Goal: Find specific page/section: Find specific page/section

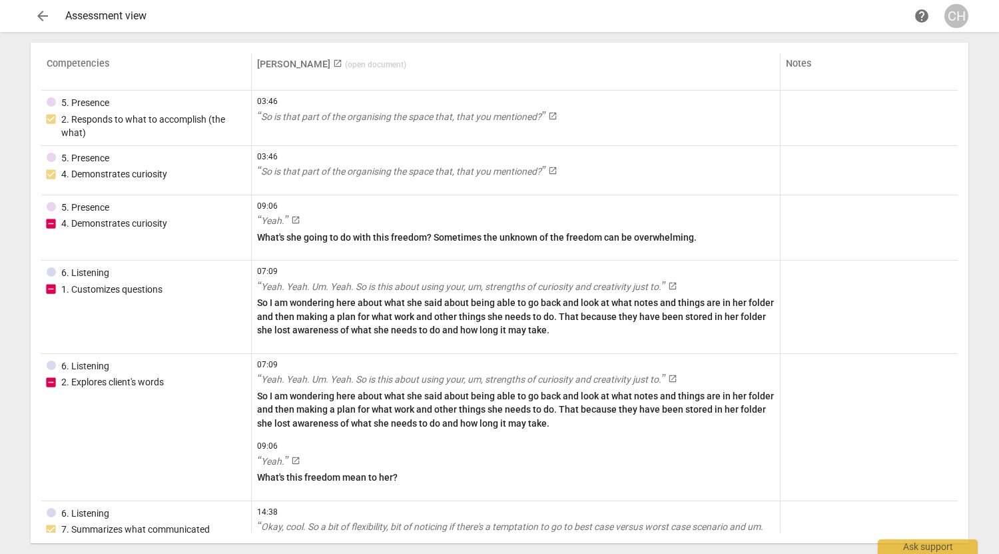
click at [41, 18] on span "arrow_back" at bounding box center [43, 16] width 16 height 16
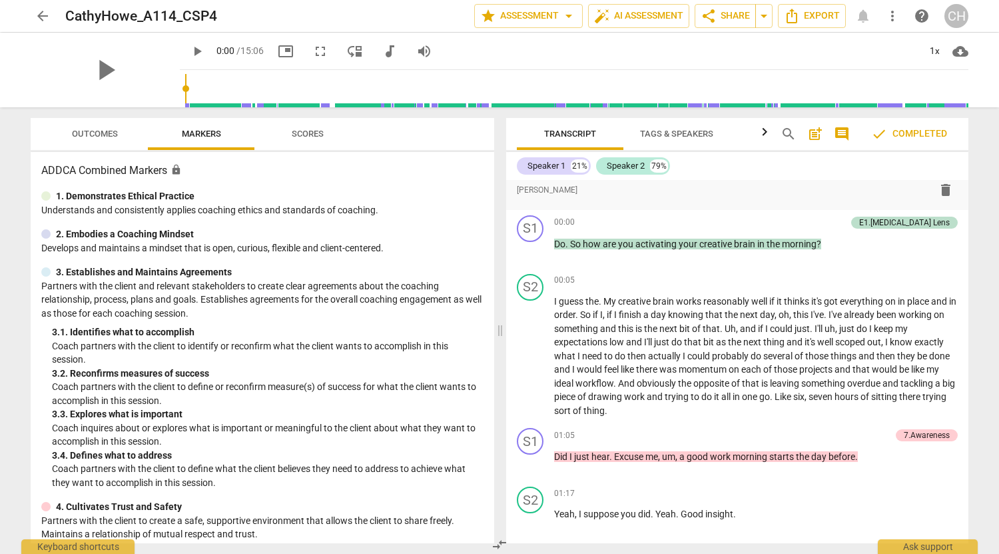
scroll to position [200, 0]
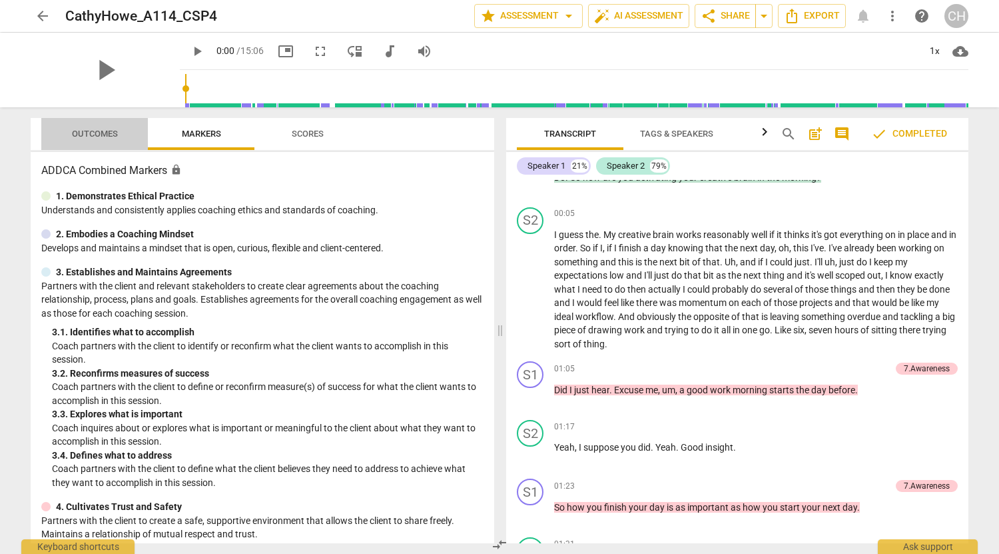
click at [81, 134] on span "Outcomes" at bounding box center [95, 134] width 46 height 10
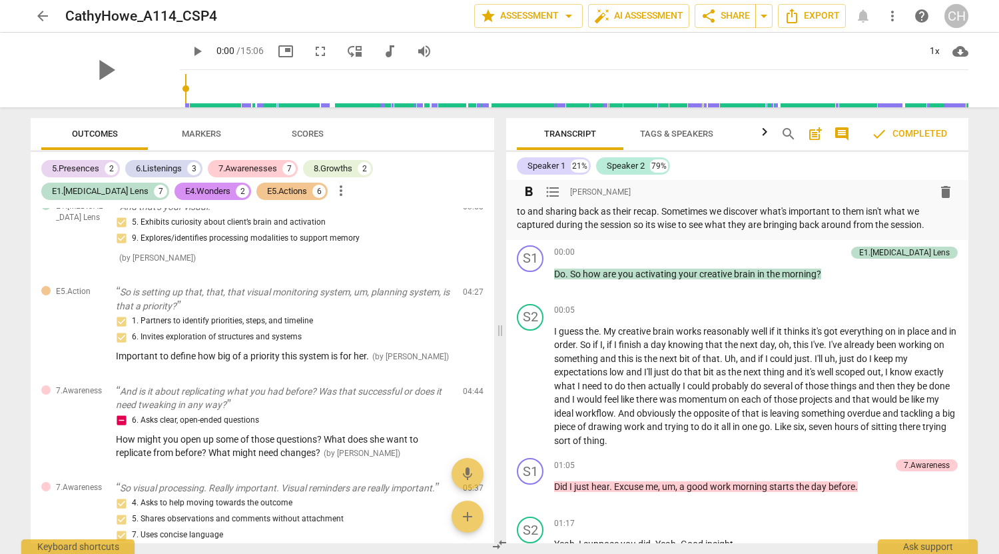
scroll to position [133, 0]
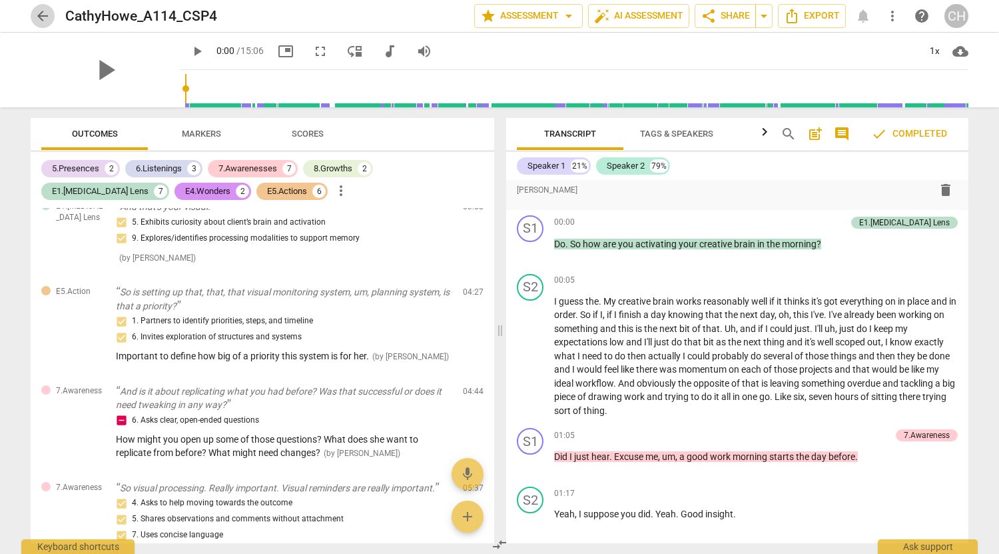
click at [37, 17] on span "arrow_back" at bounding box center [43, 16] width 16 height 16
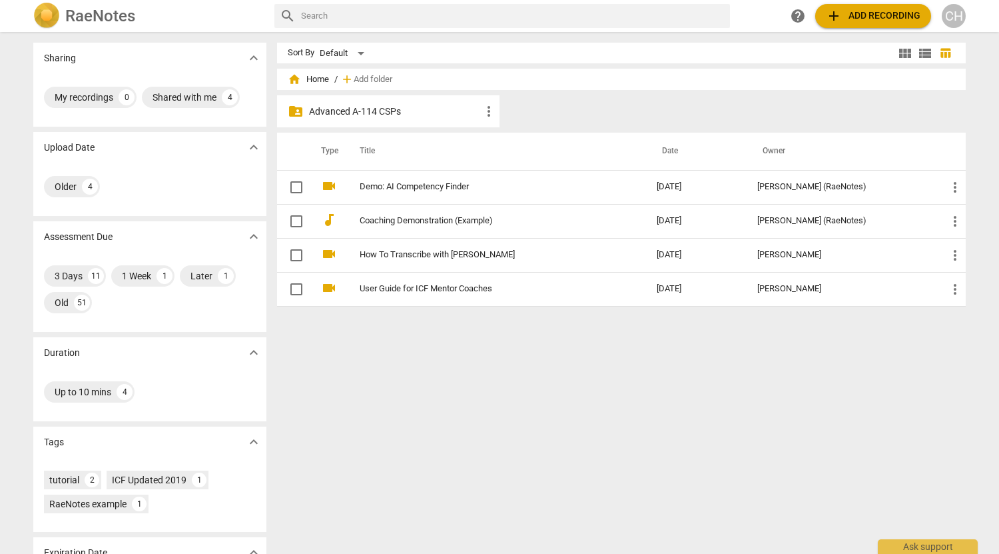
click at [363, 111] on p "Advanced A-114 CSPs" at bounding box center [395, 112] width 172 height 14
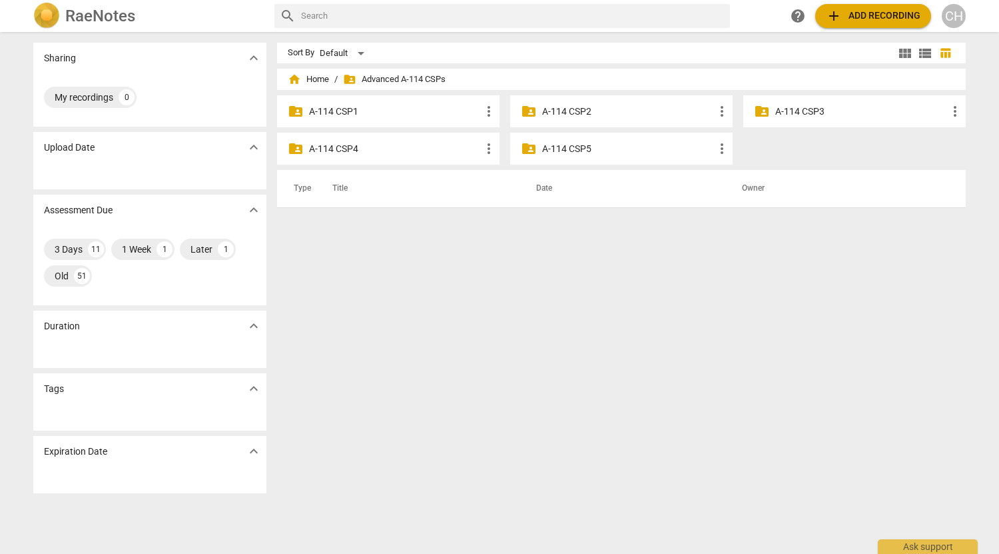
click at [545, 145] on p "A-114 CSP5" at bounding box center [628, 149] width 172 height 14
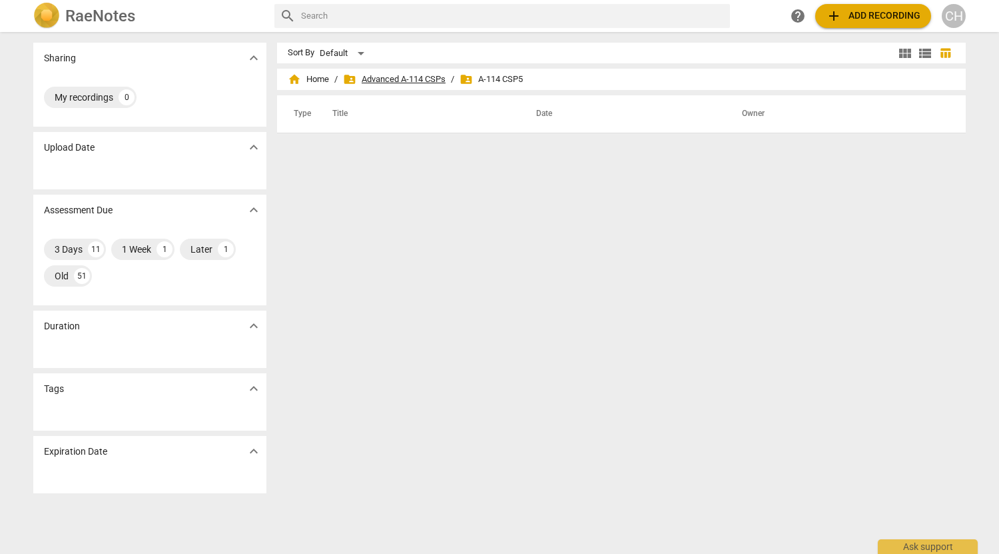
click at [382, 83] on span "folder_shared Advanced A-114 CSPs" at bounding box center [394, 79] width 103 height 13
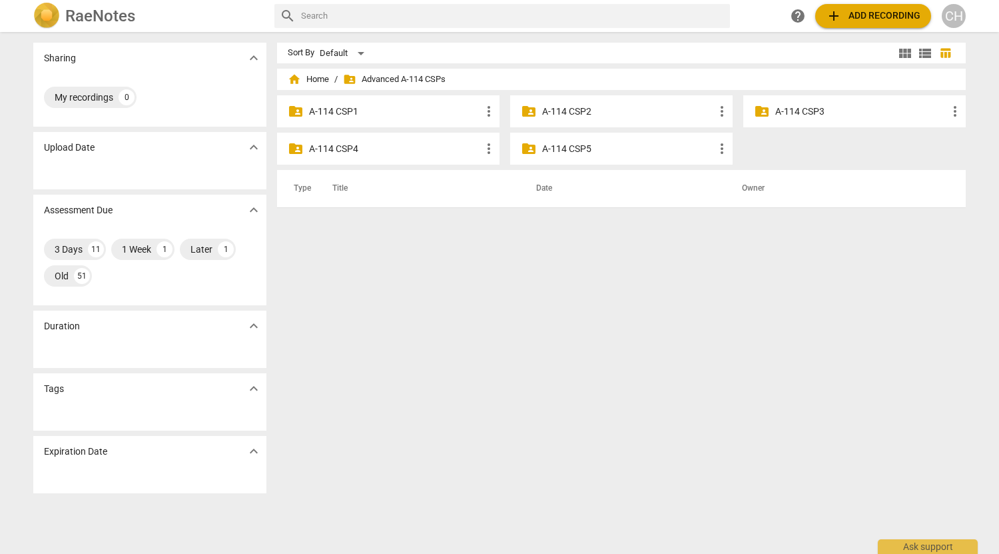
click at [354, 149] on p "A-114 CSP4" at bounding box center [395, 149] width 172 height 14
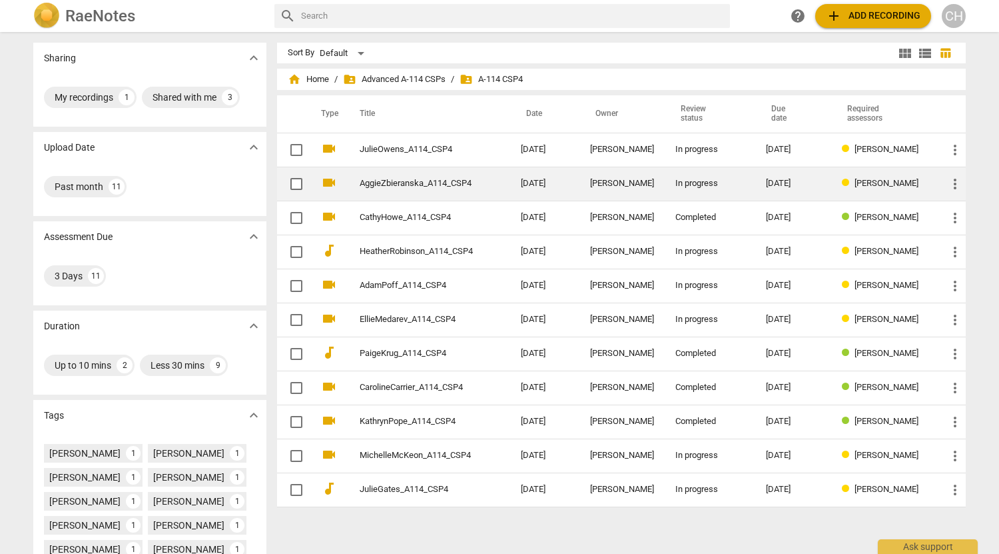
click at [452, 182] on link "AggieZbieranska_A114_CSP4" at bounding box center [416, 184] width 113 height 10
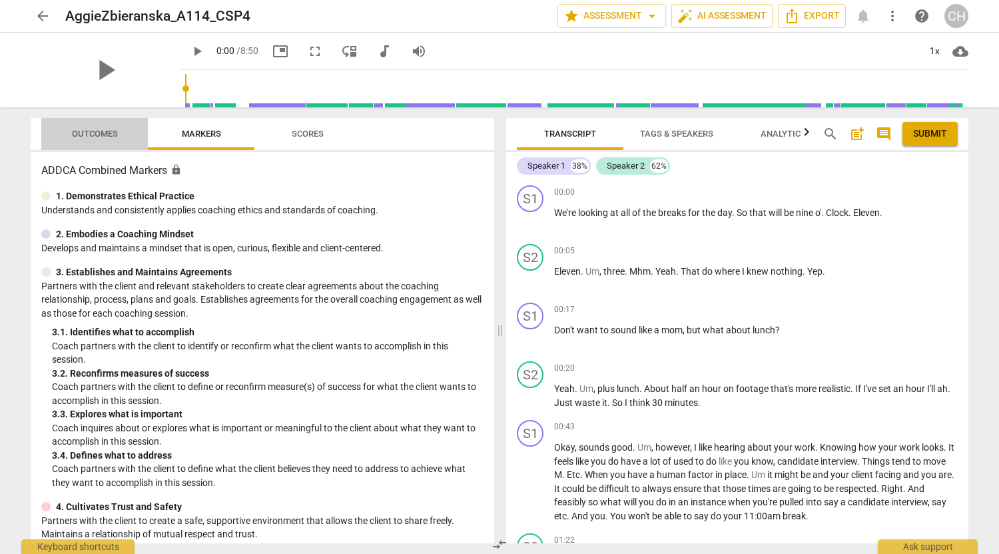
click at [95, 130] on span "Outcomes" at bounding box center [95, 134] width 46 height 10
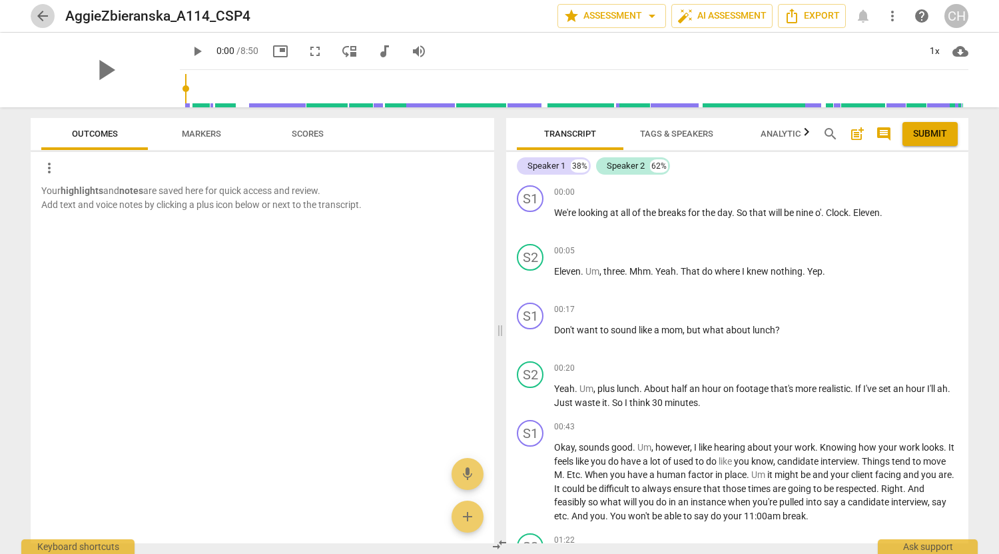
click at [43, 13] on span "arrow_back" at bounding box center [43, 16] width 16 height 16
